Goal: Task Accomplishment & Management: Use online tool/utility

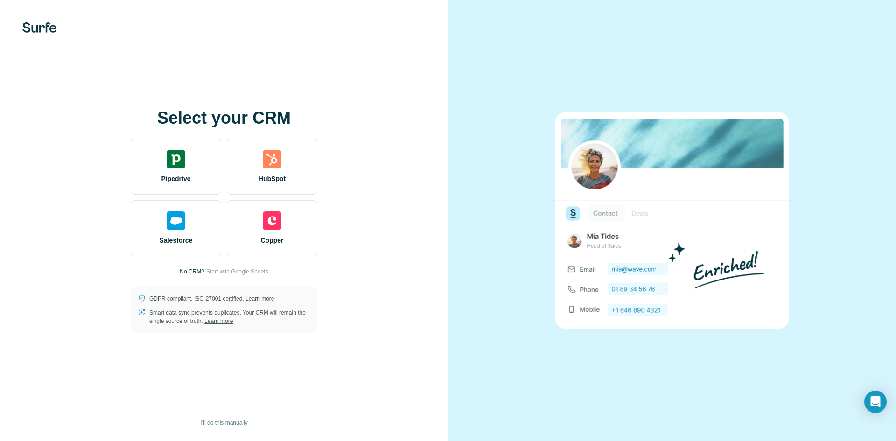
click at [33, 28] on img at bounding box center [39, 27] width 34 height 10
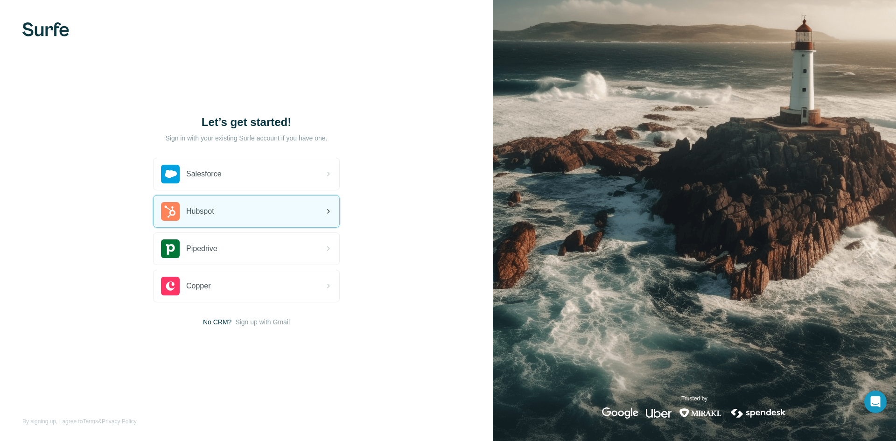
click at [238, 217] on div "Hubspot" at bounding box center [247, 212] width 186 height 32
